Goal: Task Accomplishment & Management: Manage account settings

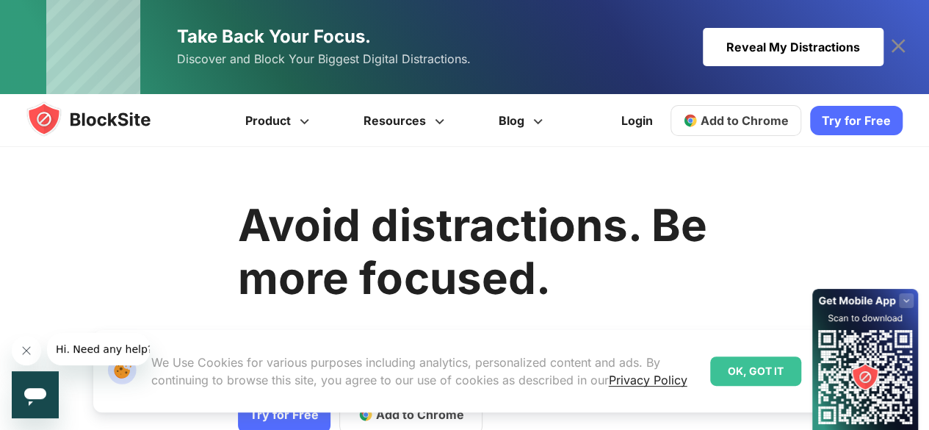
click at [746, 43] on div "Reveal My Distractions" at bounding box center [793, 47] width 181 height 38
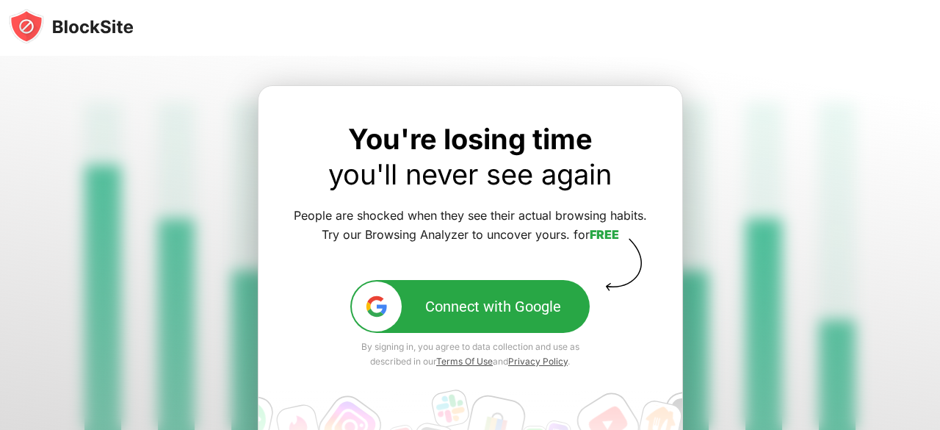
click at [445, 291] on button "Connect with Google" at bounding box center [469, 306] width 239 height 53
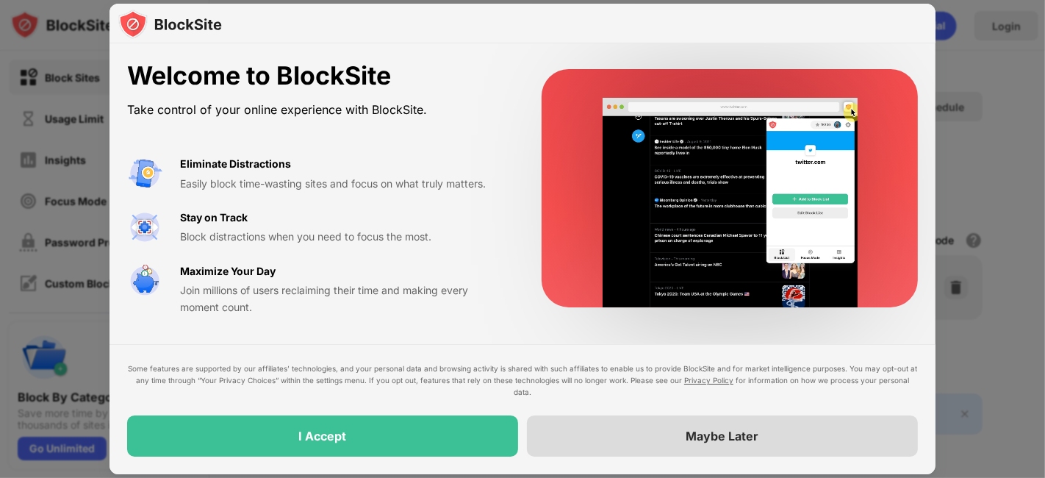
drag, startPoint x: 422, startPoint y: 435, endPoint x: 581, endPoint y: 439, distance: 159.5
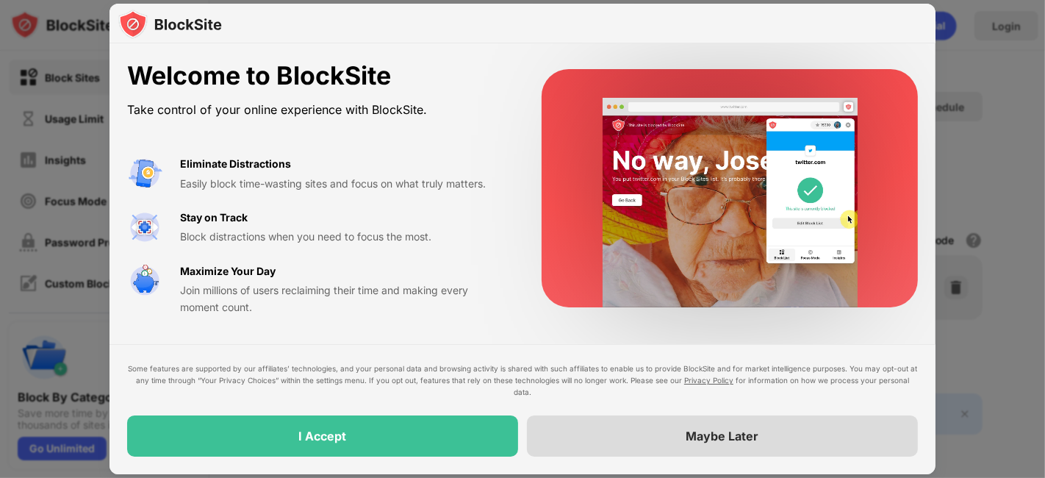
click at [581, 429] on div "I Accept Maybe Later" at bounding box center [522, 435] width 790 height 41
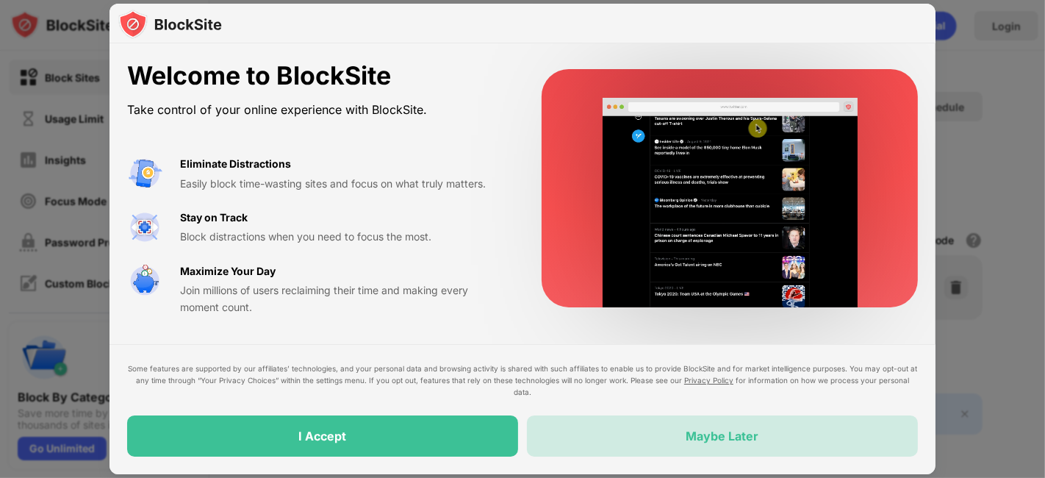
click at [581, 429] on div "Maybe Later" at bounding box center [722, 435] width 391 height 41
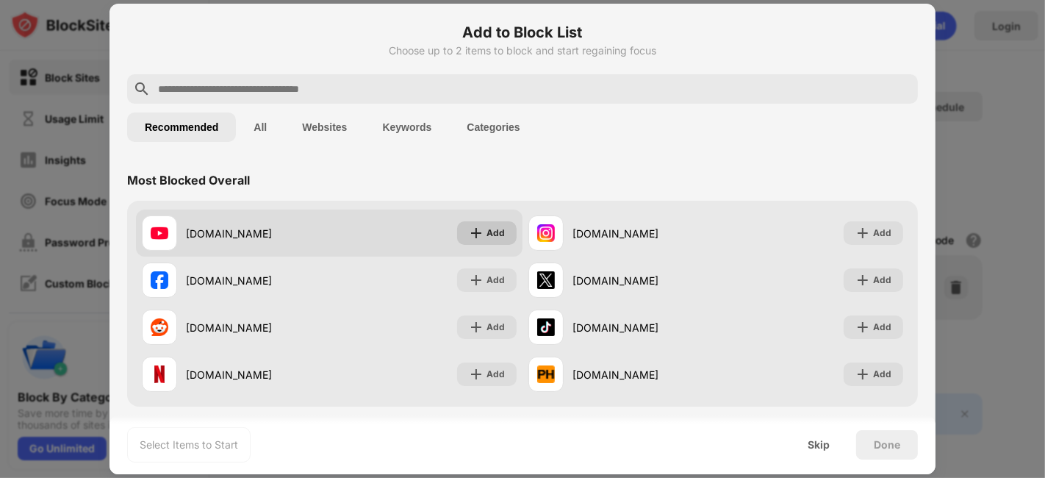
click at [486, 231] on div "Add" at bounding box center [495, 233] width 18 height 15
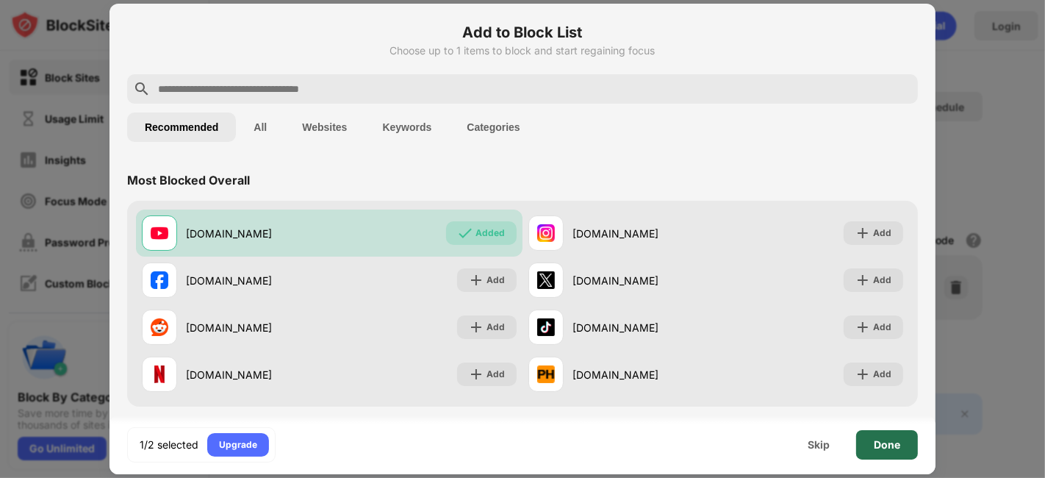
click at [874, 429] on div "Done" at bounding box center [886, 445] width 26 height 12
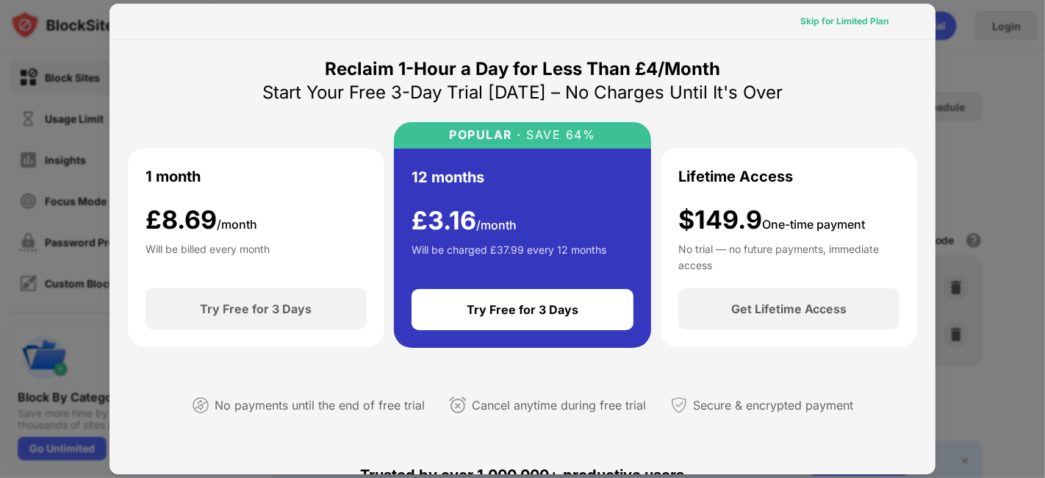
click at [851, 19] on div "Skip for Limited Plan" at bounding box center [844, 21] width 88 height 15
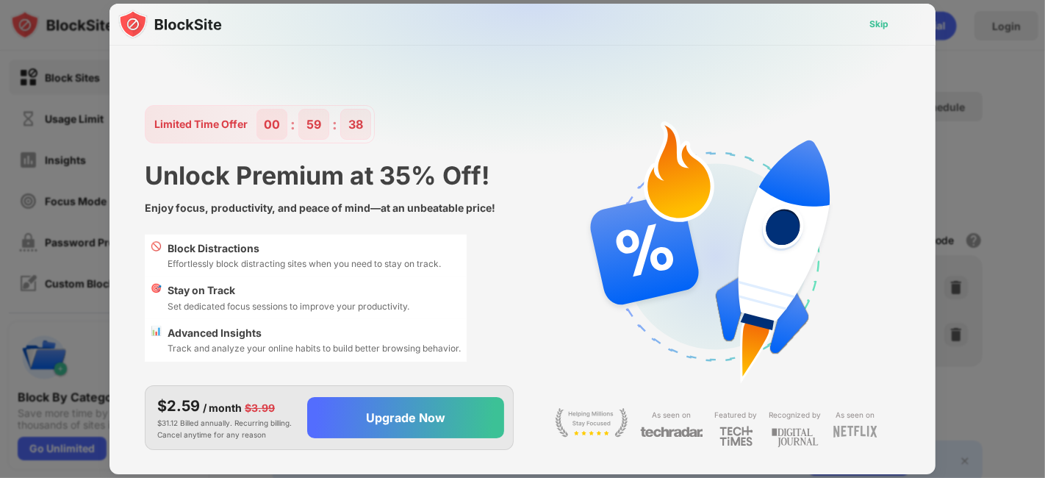
click at [874, 27] on div "Skip" at bounding box center [878, 24] width 19 height 15
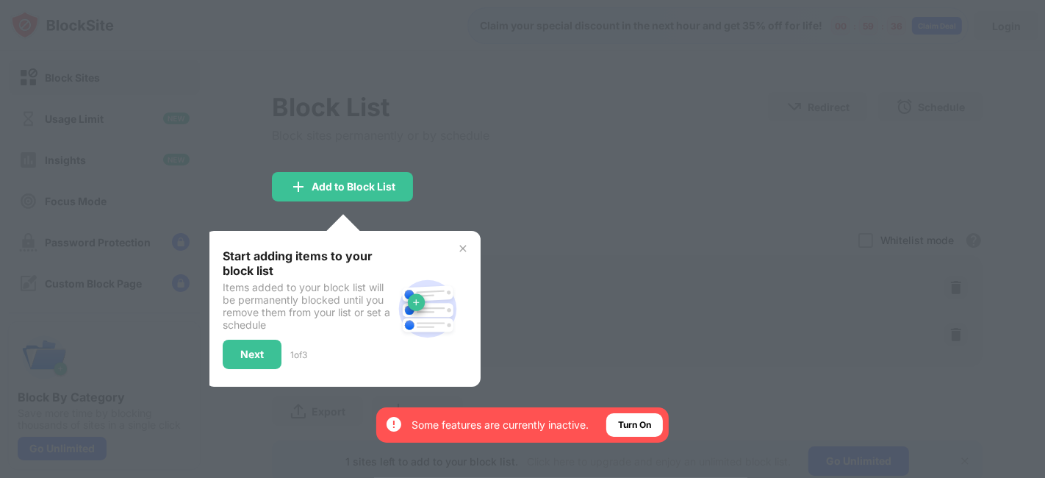
click at [463, 242] on img at bounding box center [463, 248] width 12 height 12
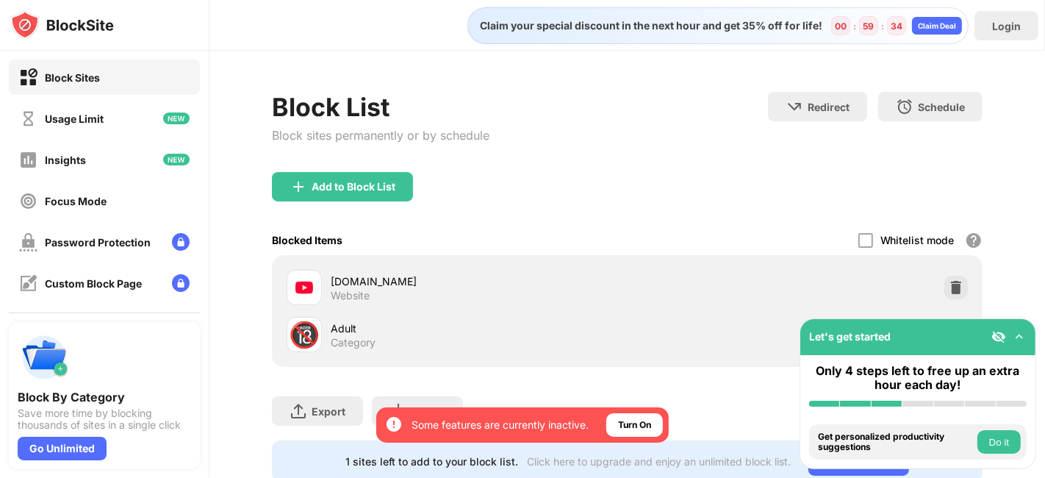
scroll to position [56, 0]
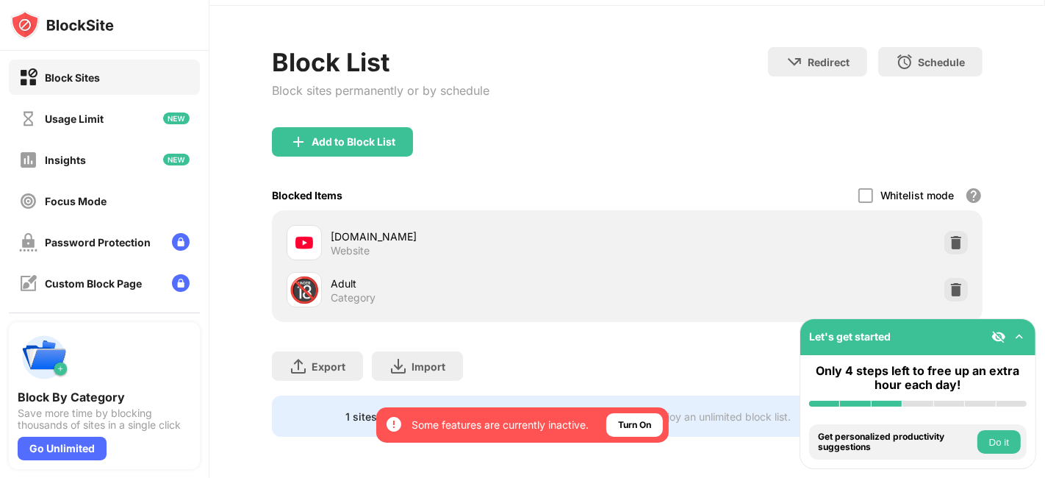
click at [940, 282] on img at bounding box center [955, 289] width 15 height 15
